Goal: Transaction & Acquisition: Purchase product/service

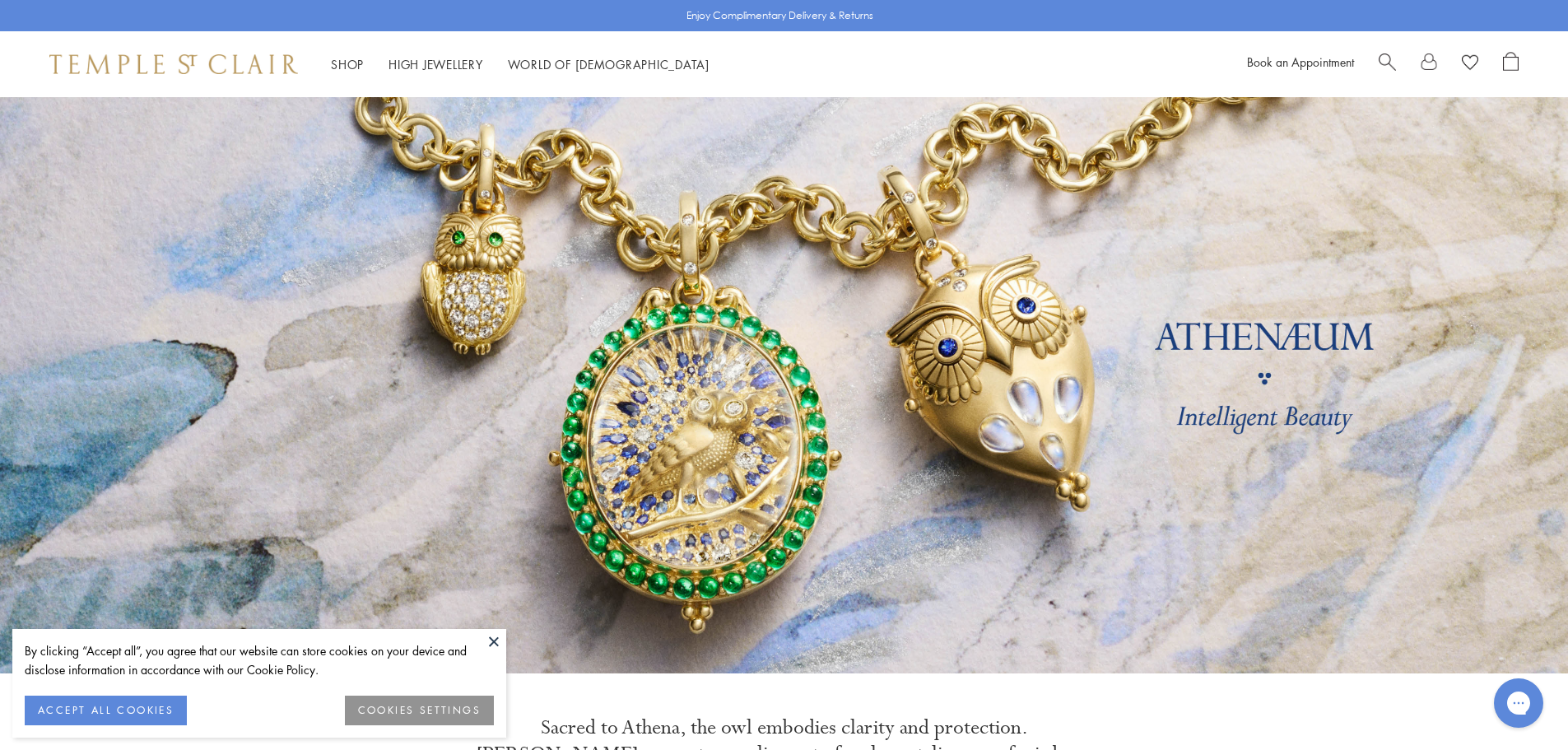
click at [140, 713] on button "ACCEPT ALL COOKIES" at bounding box center [105, 710] width 162 height 30
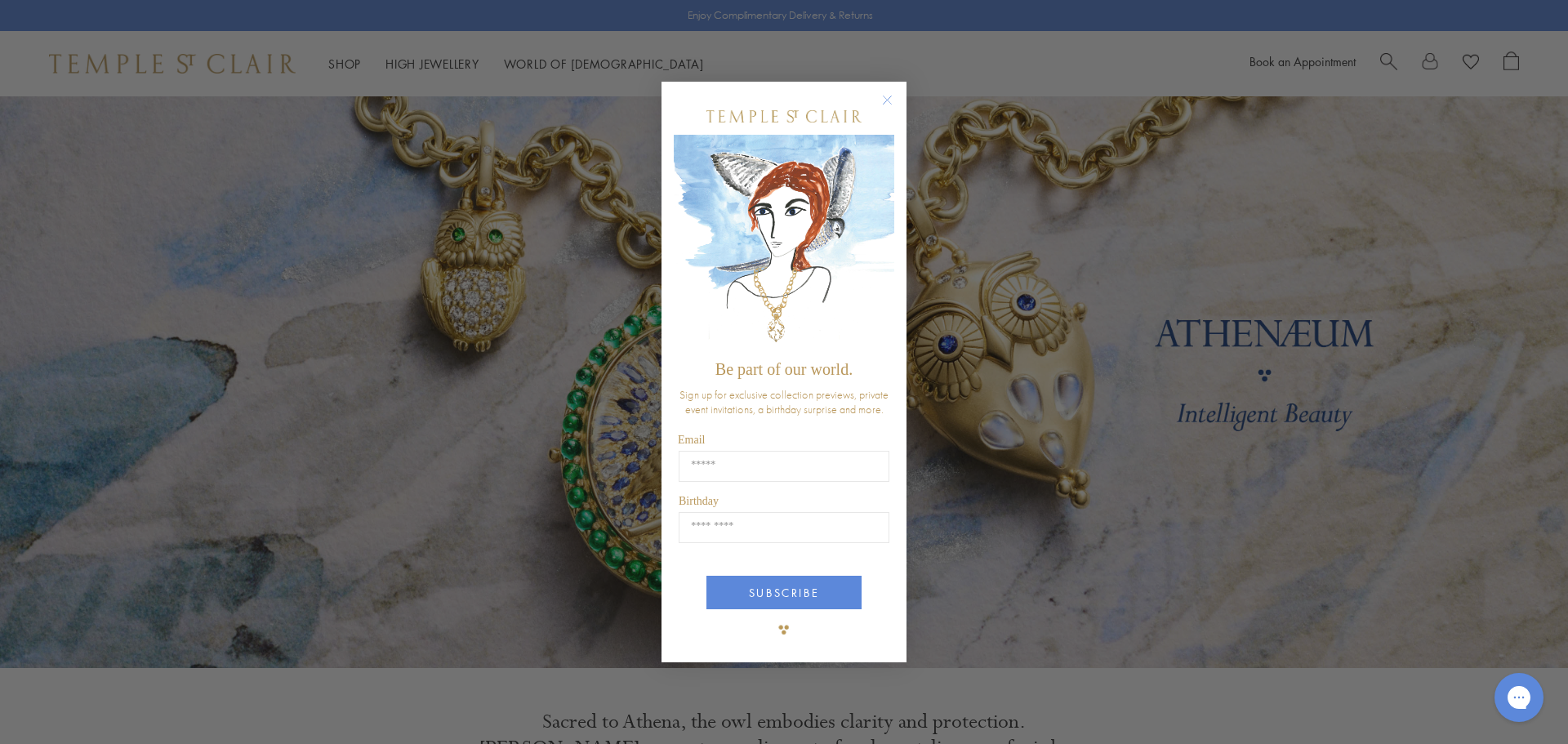
click at [889, 101] on circle "Close dialog" at bounding box center [888, 100] width 20 height 20
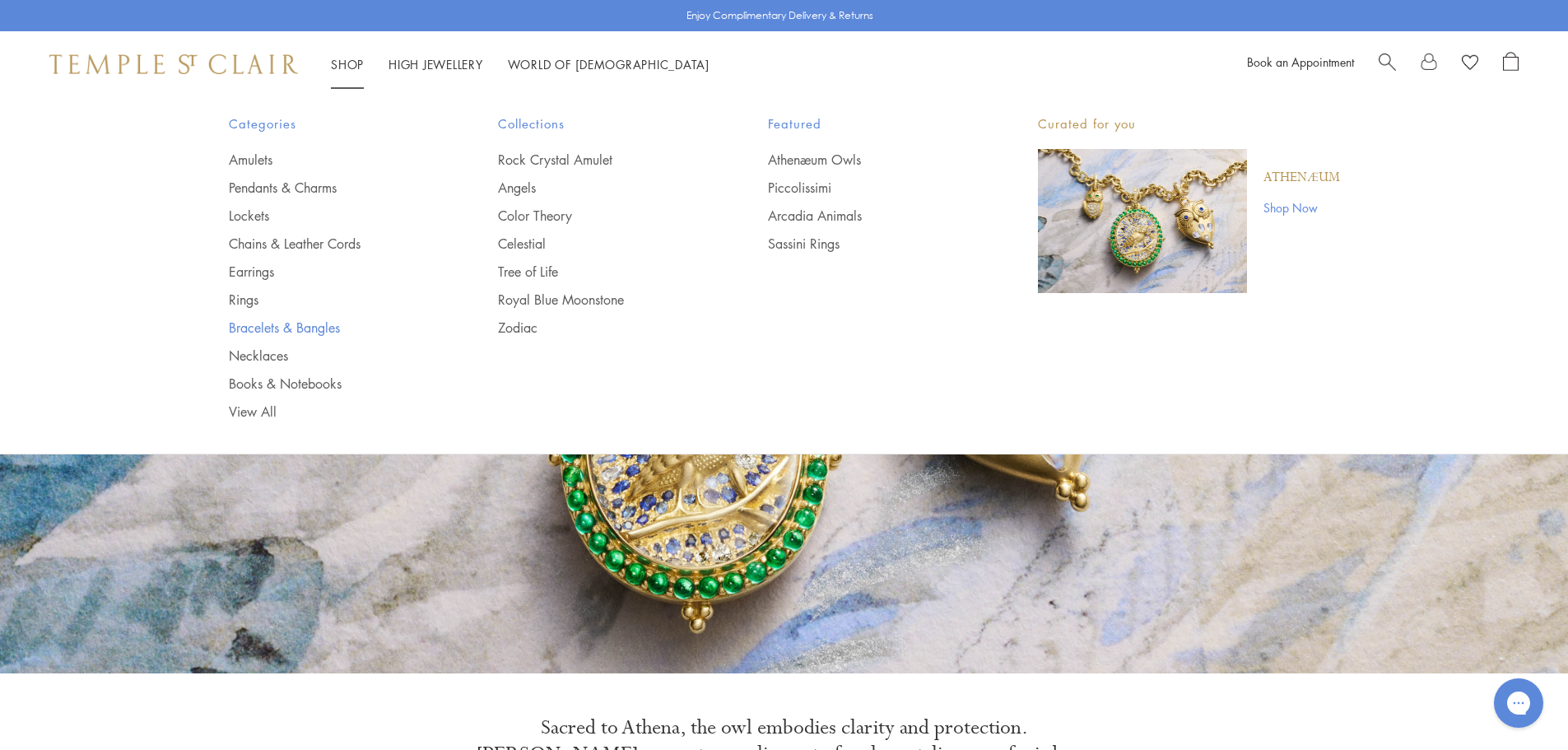
click at [309, 328] on link "Bracelets & Bangles" at bounding box center [331, 328] width 204 height 18
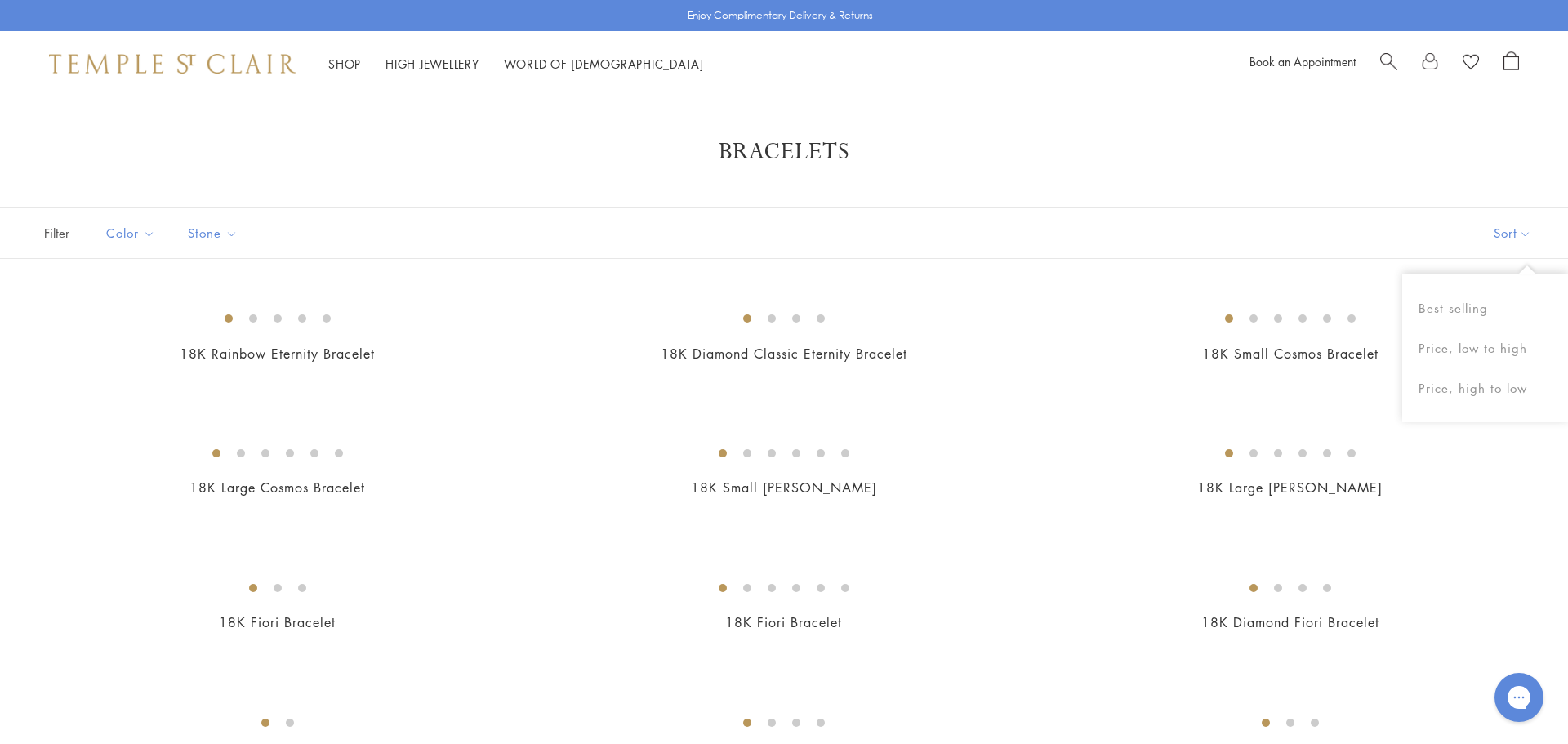
click at [1504, 230] on button "Sort" at bounding box center [1513, 232] width 111 height 49
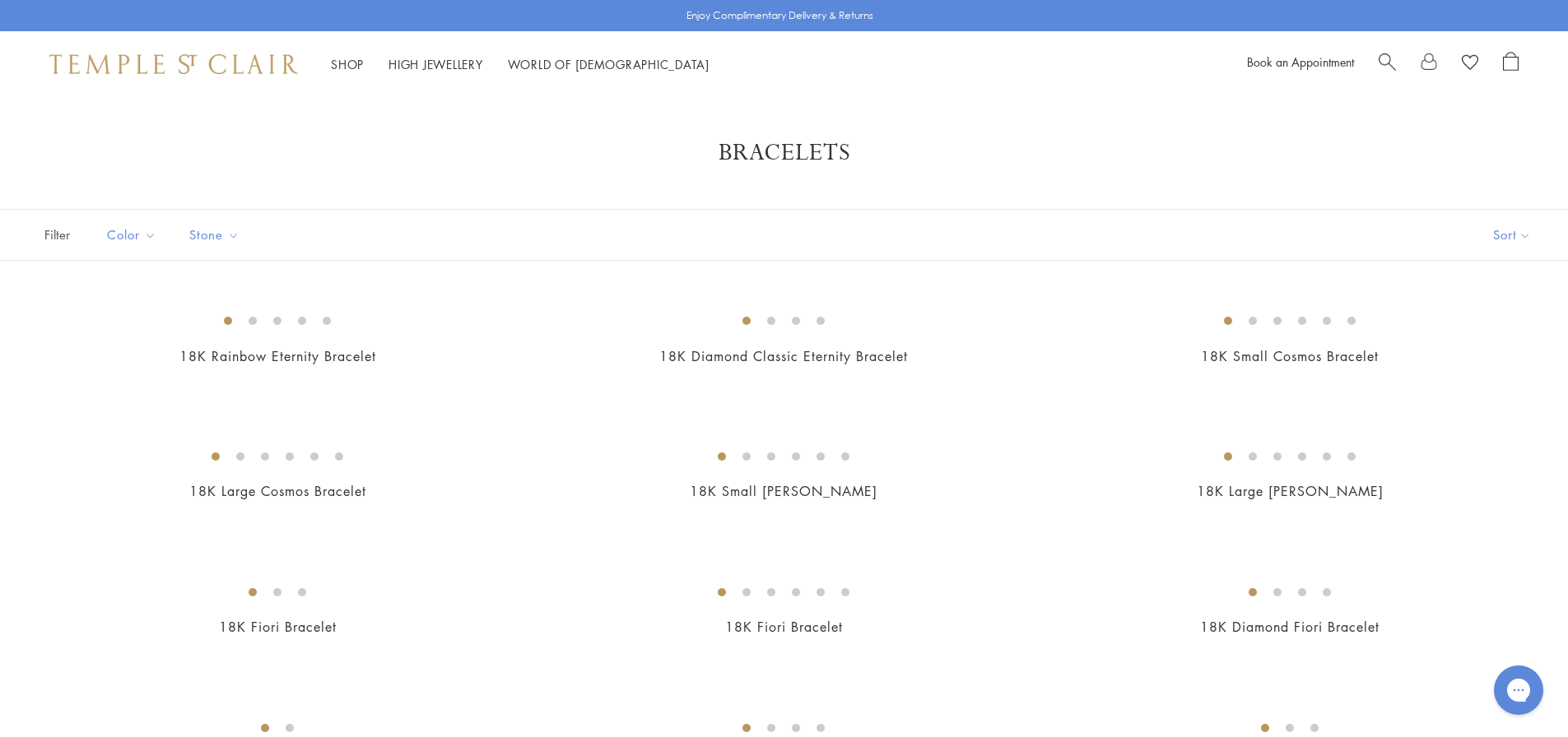
click at [1516, 231] on button "Sort" at bounding box center [1512, 234] width 112 height 50
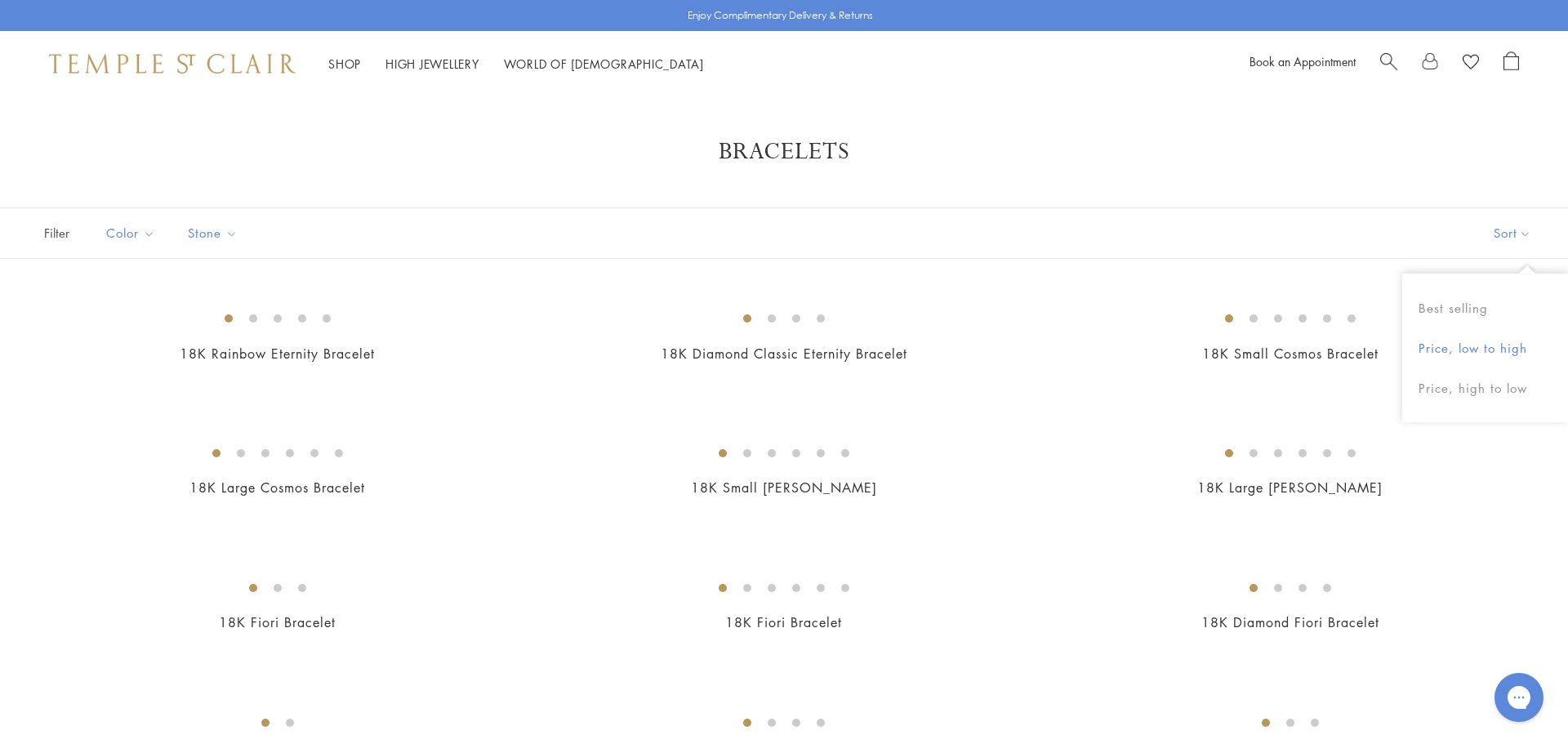
click at [1473, 339] on button "Price, low to high" at bounding box center [1485, 348] width 166 height 40
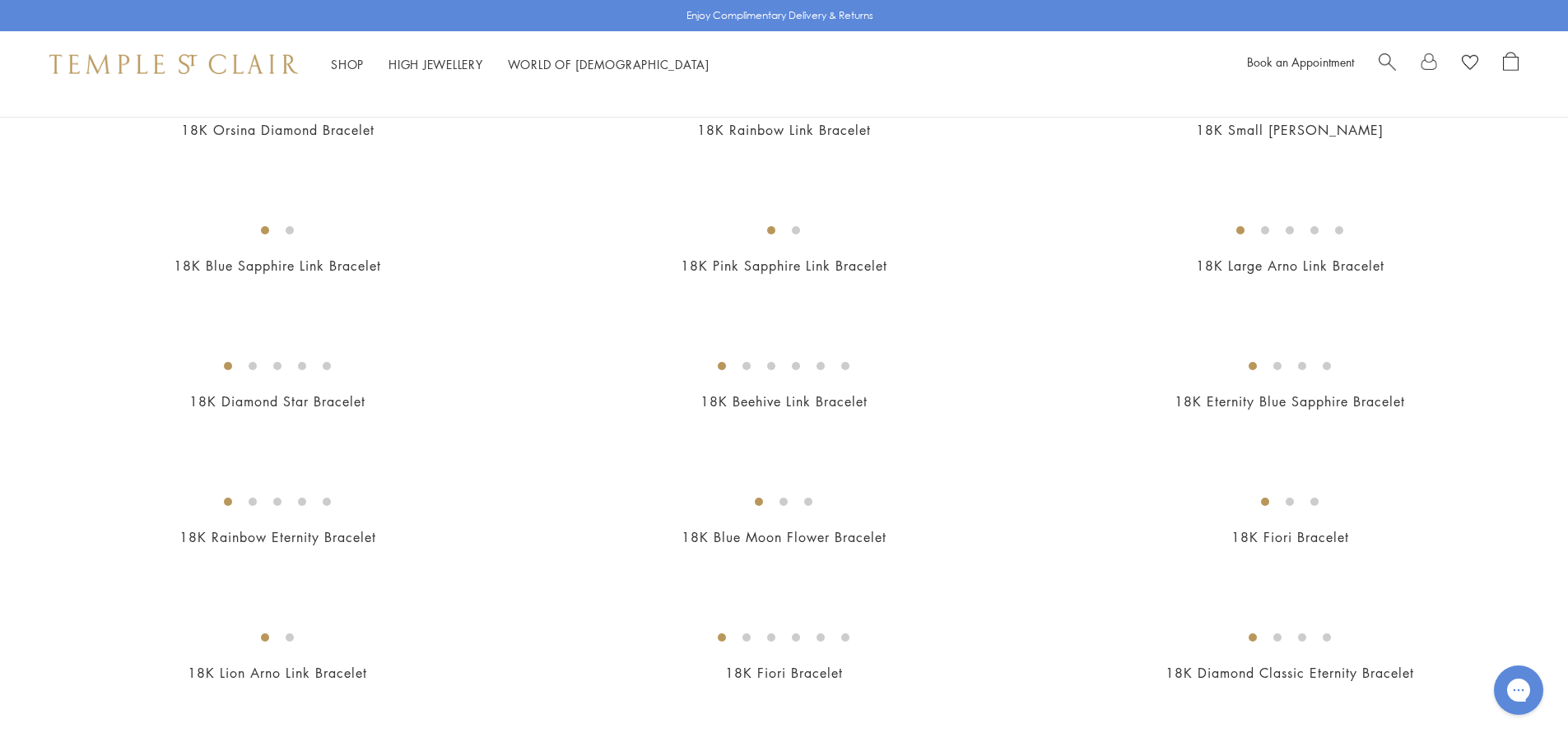
scroll to position [823, 0]
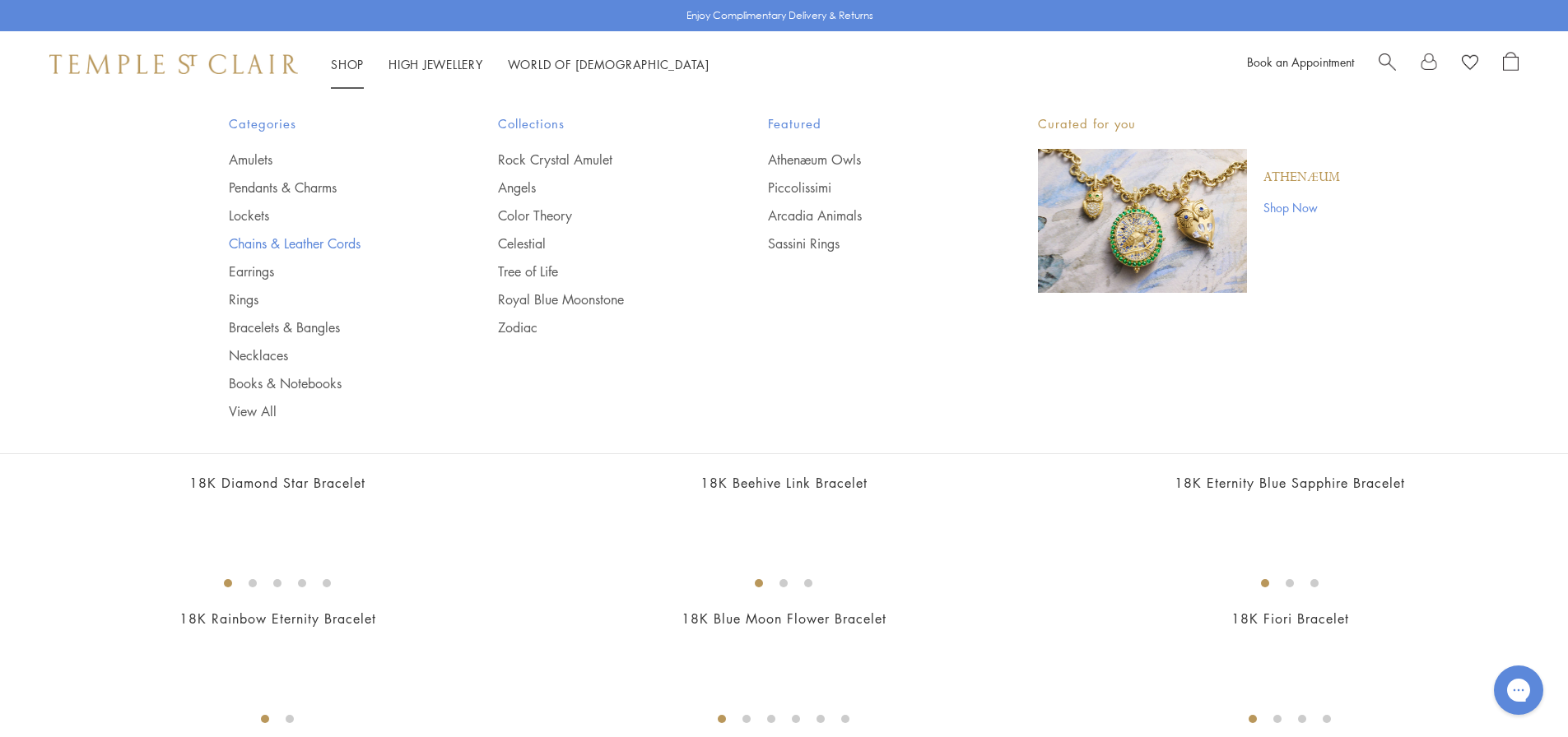
click at [257, 247] on link "Chains & Leather Cords" at bounding box center [331, 243] width 204 height 18
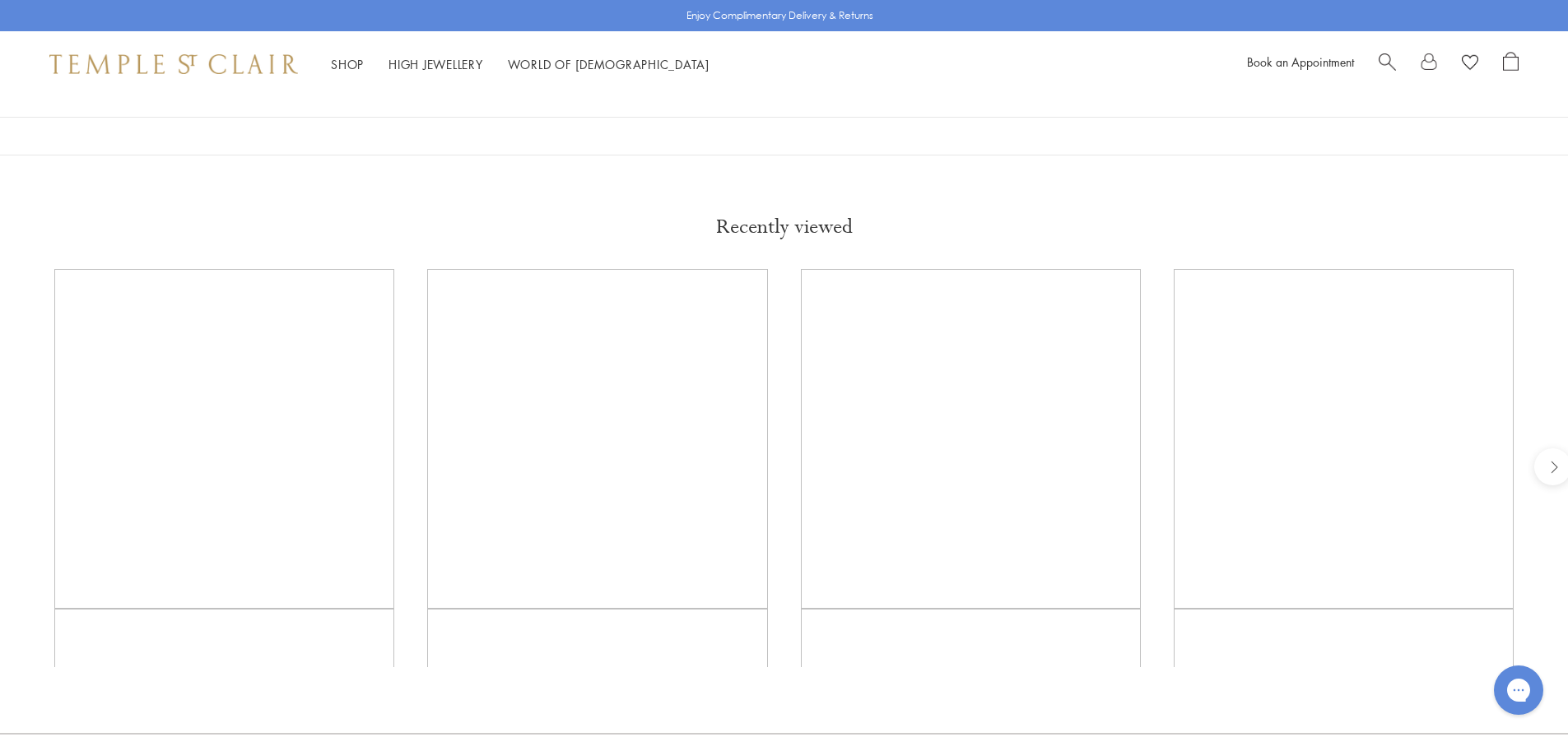
scroll to position [1233, 0]
click at [0, 0] on img at bounding box center [0, 0] width 0 height 0
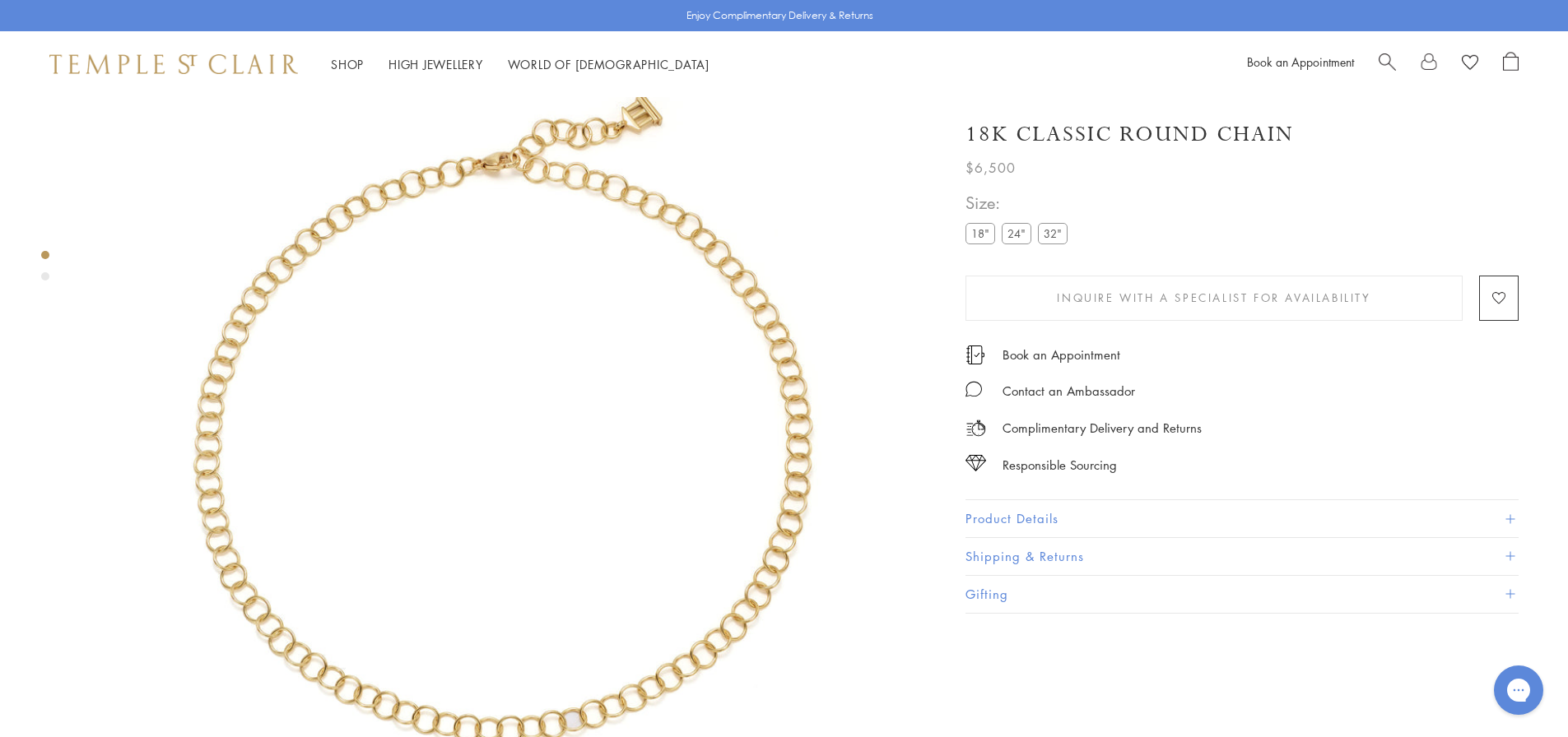
click at [1058, 526] on button "Product Details" at bounding box center [1241, 518] width 553 height 37
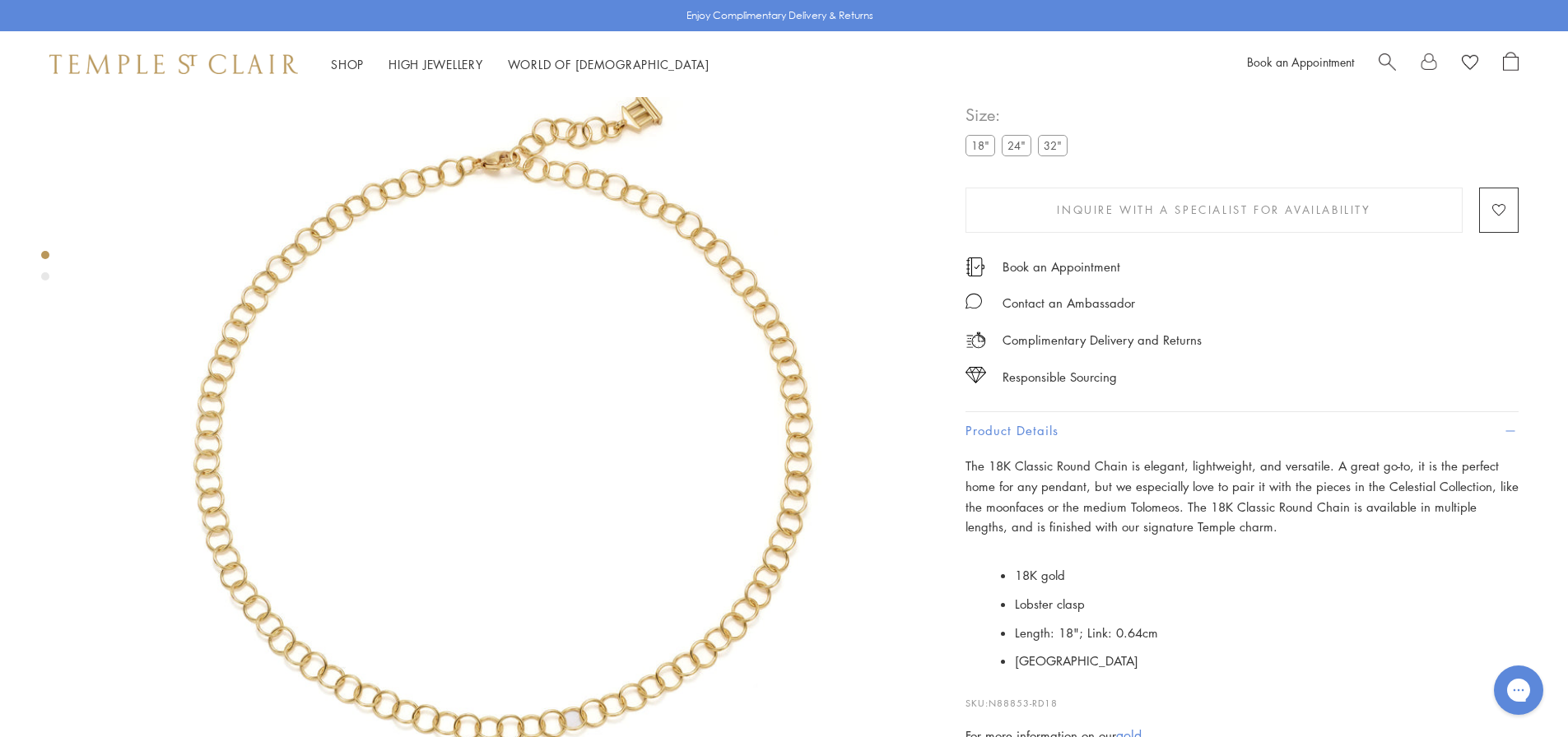
scroll to position [97, 0]
click at [1070, 160] on div "Size: 18" 24" 32"" at bounding box center [1020, 131] width 109 height 59
click at [1066, 156] on label "32"" at bounding box center [1052, 146] width 30 height 21
